Goal: Transaction & Acquisition: Book appointment/travel/reservation

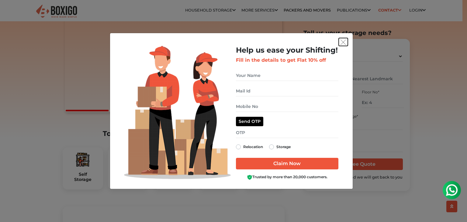
click at [347, 40] on button "get free quote dialog" at bounding box center [343, 42] width 9 height 8
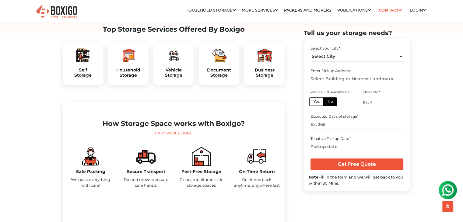
scroll to position [193, 0]
click at [89, 62] on img at bounding box center [82, 55] width 15 height 15
click at [83, 62] on img at bounding box center [82, 55] width 15 height 15
click at [131, 78] on h5 "Household Storage" at bounding box center [128, 72] width 31 height 10
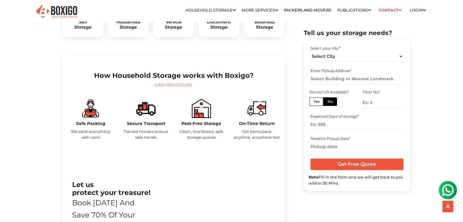
scroll to position [240, 0]
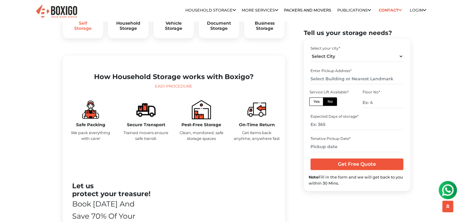
click at [84, 31] on h5 "Self Storage" at bounding box center [83, 26] width 31 height 10
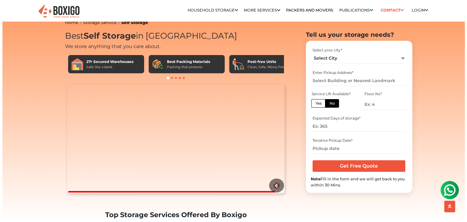
scroll to position [9, 0]
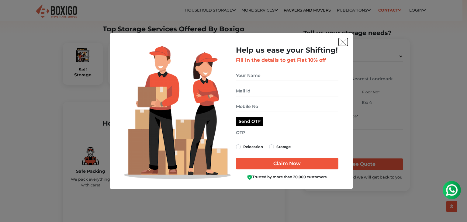
click at [341, 39] on button "get free quote dialog" at bounding box center [343, 42] width 9 height 8
